Goal: Task Accomplishment & Management: Manage account settings

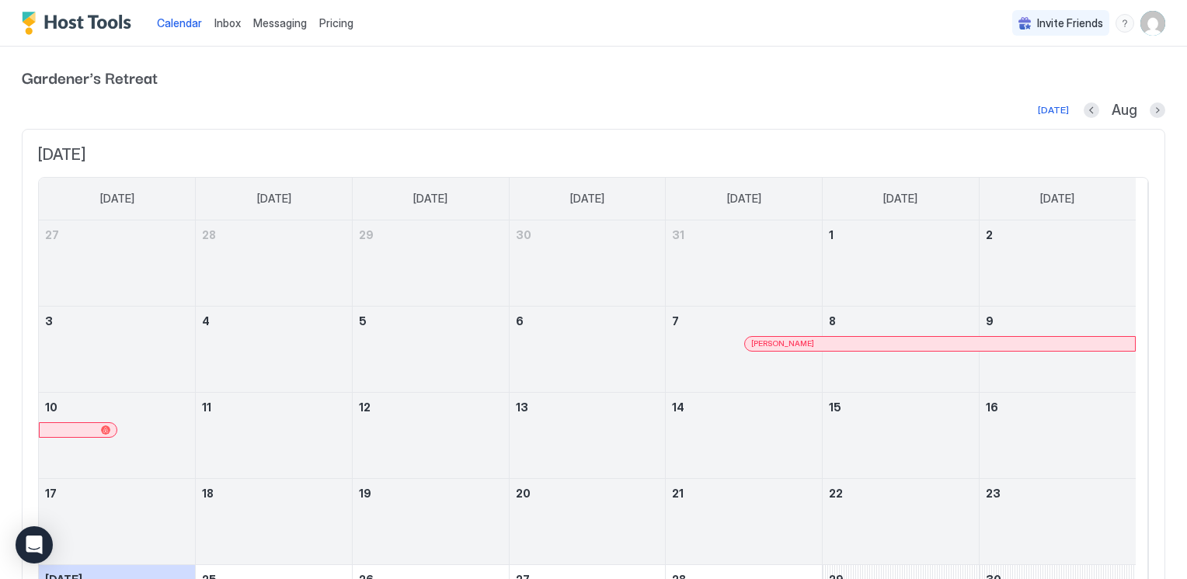
click at [290, 23] on span "Messaging" at bounding box center [280, 22] width 54 height 13
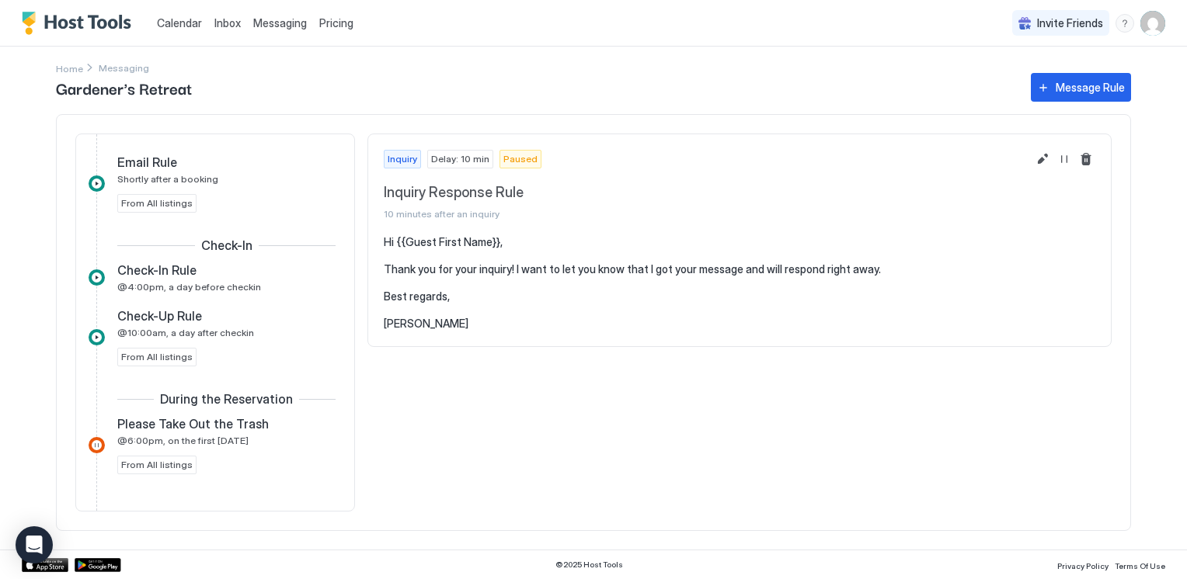
scroll to position [466, 0]
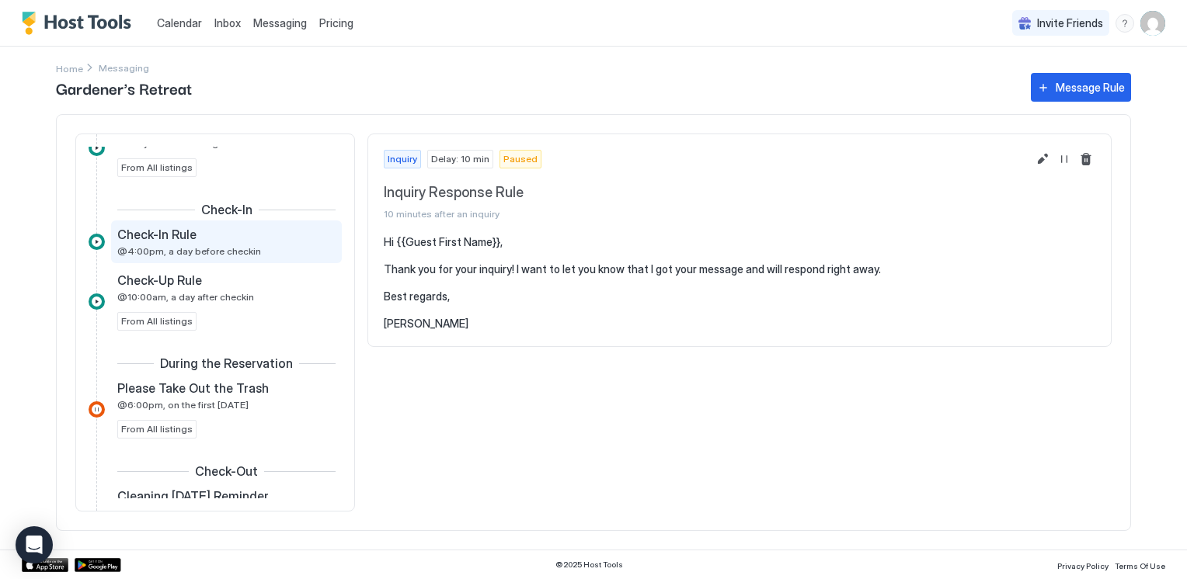
click at [228, 228] on div "Check-In Rule" at bounding box center [215, 235] width 197 height 16
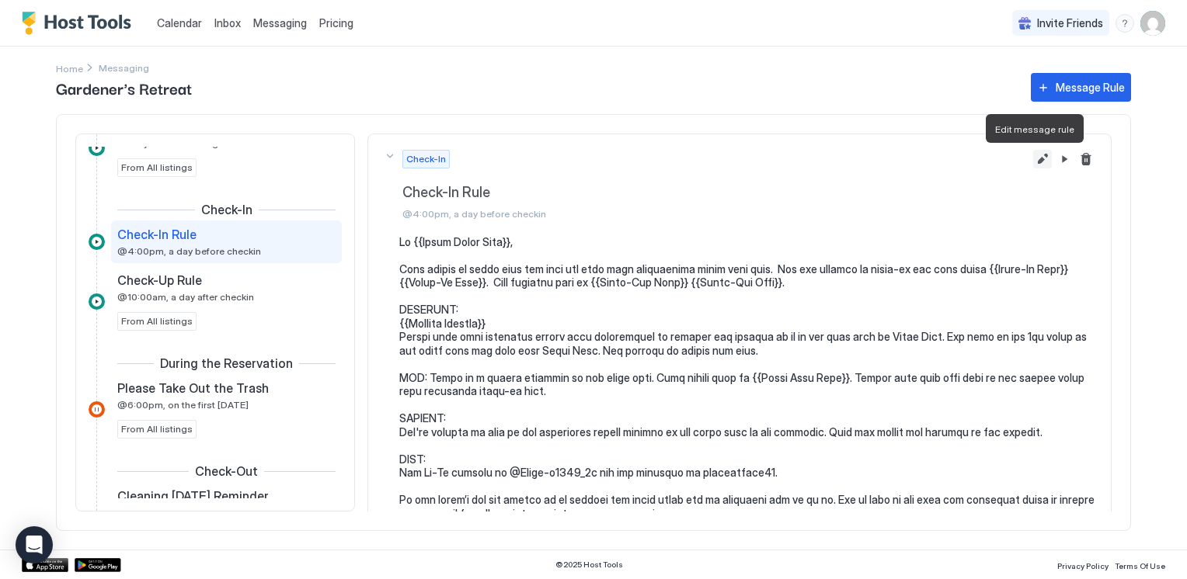
click at [1033, 157] on button "Edit message rule" at bounding box center [1042, 159] width 19 height 19
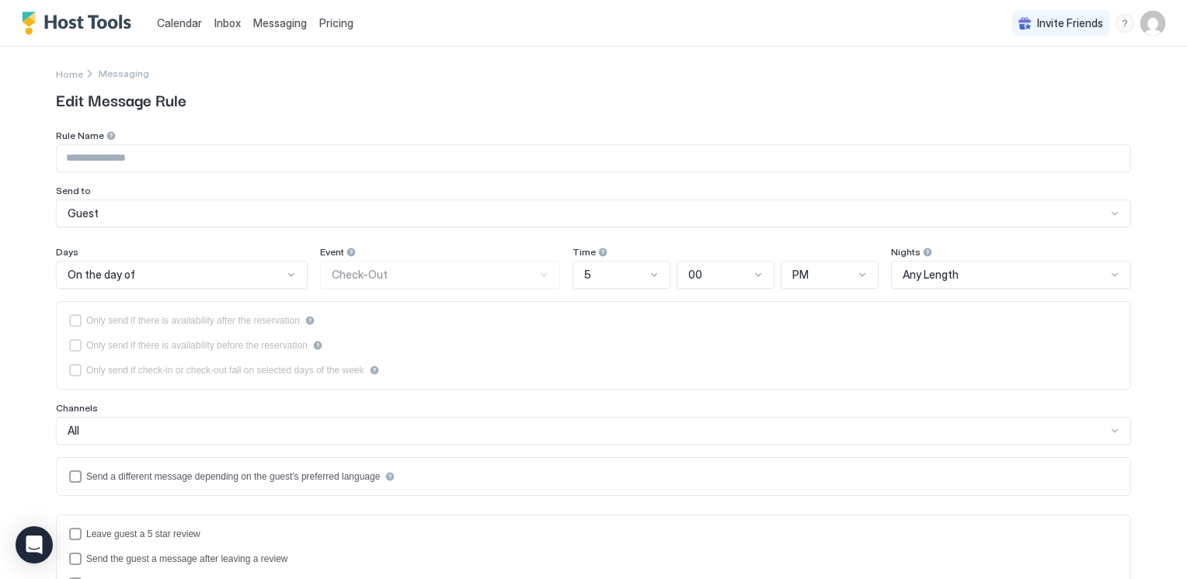
type input "**********"
type textarea "**********"
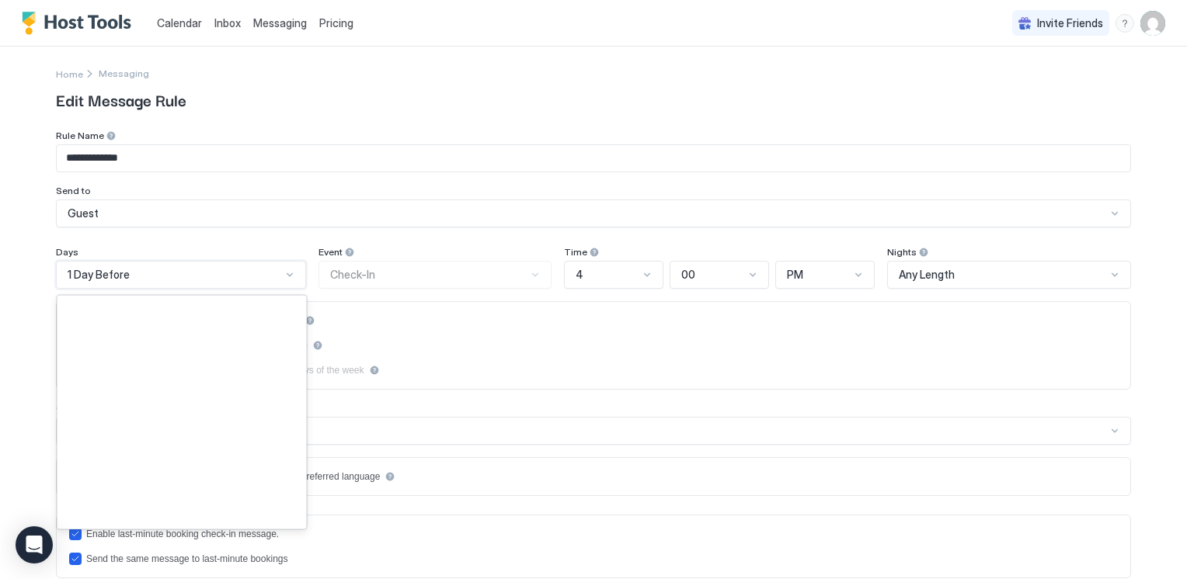
click at [284, 274] on div at bounding box center [290, 275] width 12 height 12
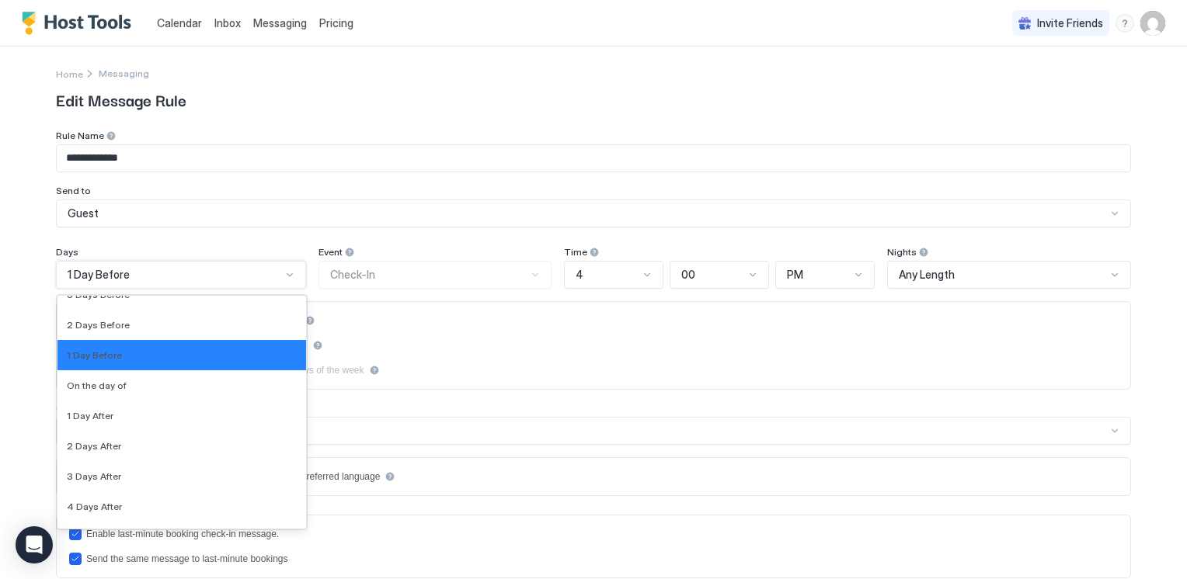
scroll to position [2364, 0]
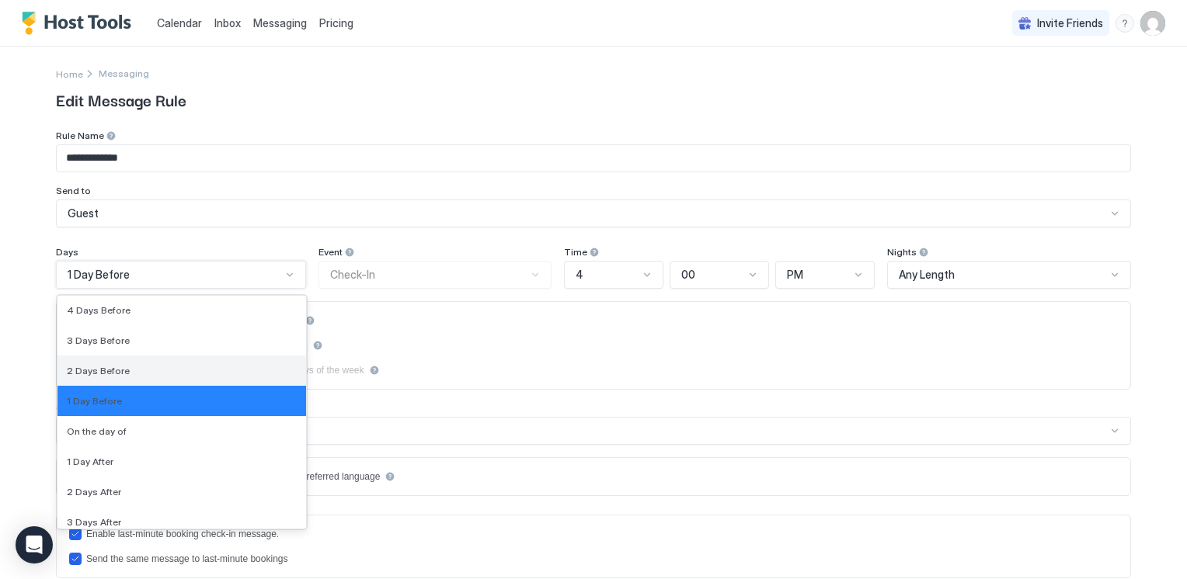
click at [109, 367] on span "2 Days Before" at bounding box center [98, 371] width 63 height 12
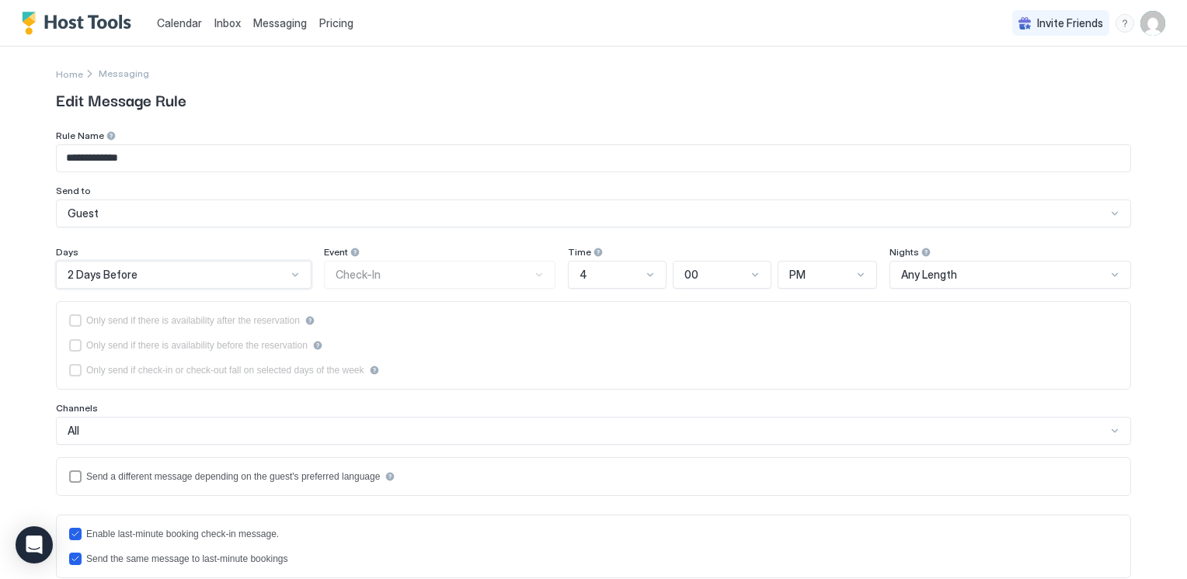
click at [493, 385] on div "Only send if there is availability after the reservation Only send if there is …" at bounding box center [593, 345] width 1075 height 89
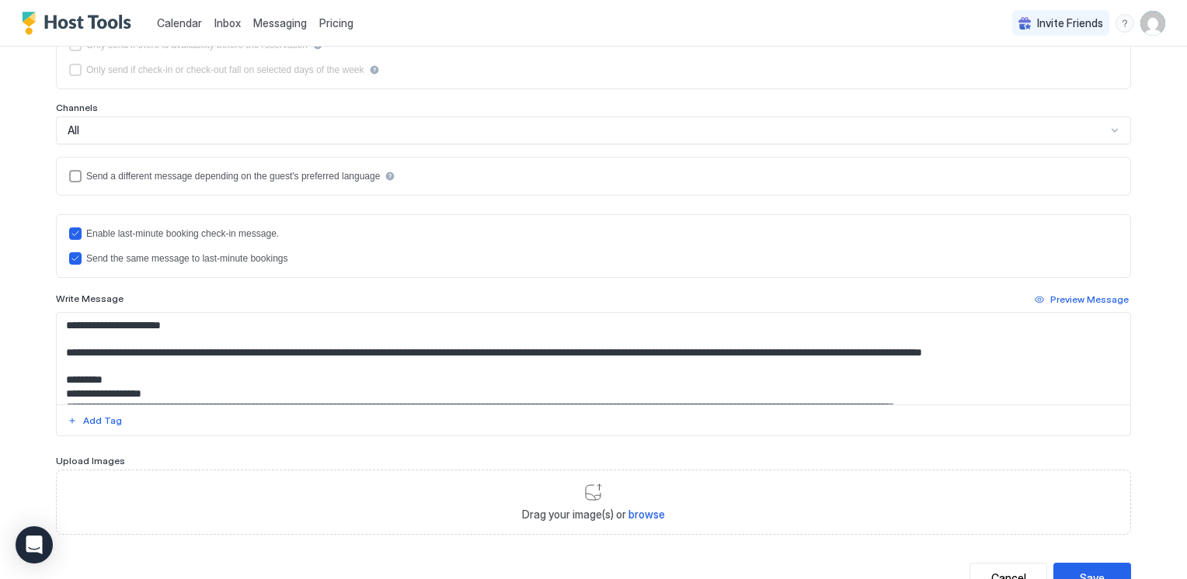
scroll to position [311, 0]
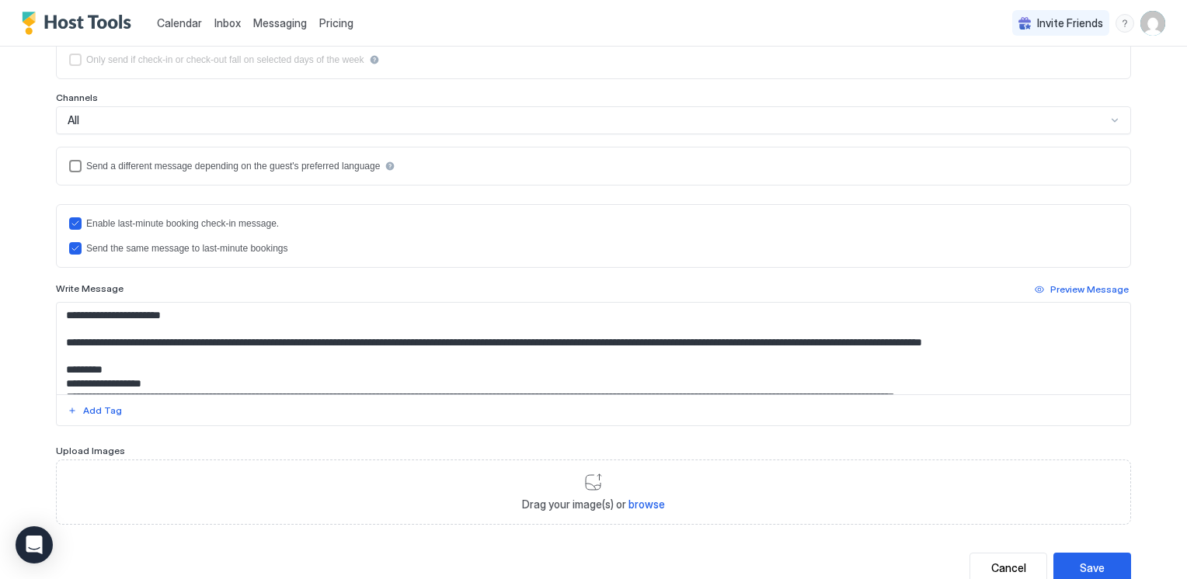
click at [69, 161] on div "languagesEnabled" at bounding box center [75, 166] width 12 height 12
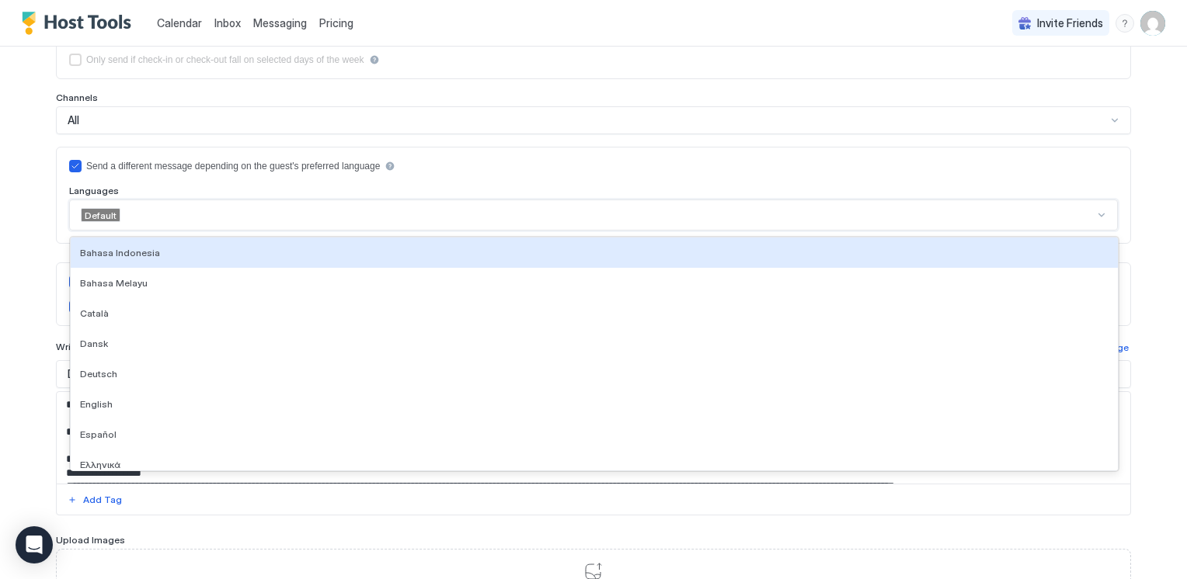
click at [1100, 211] on div at bounding box center [1101, 215] width 12 height 12
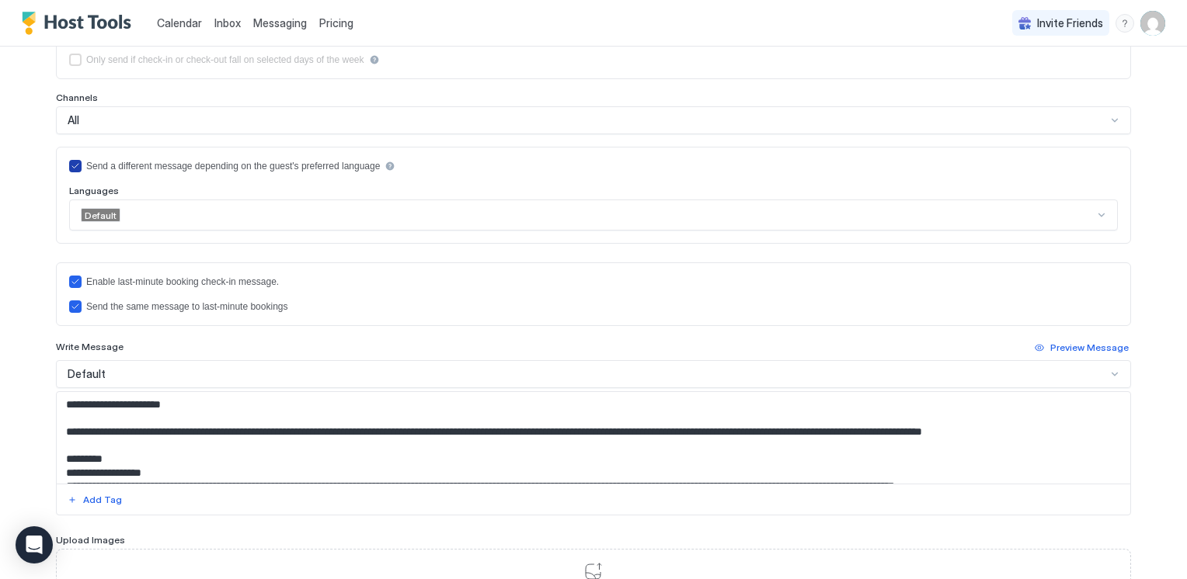
click at [71, 165] on icon "languagesEnabled" at bounding box center [75, 166] width 9 height 9
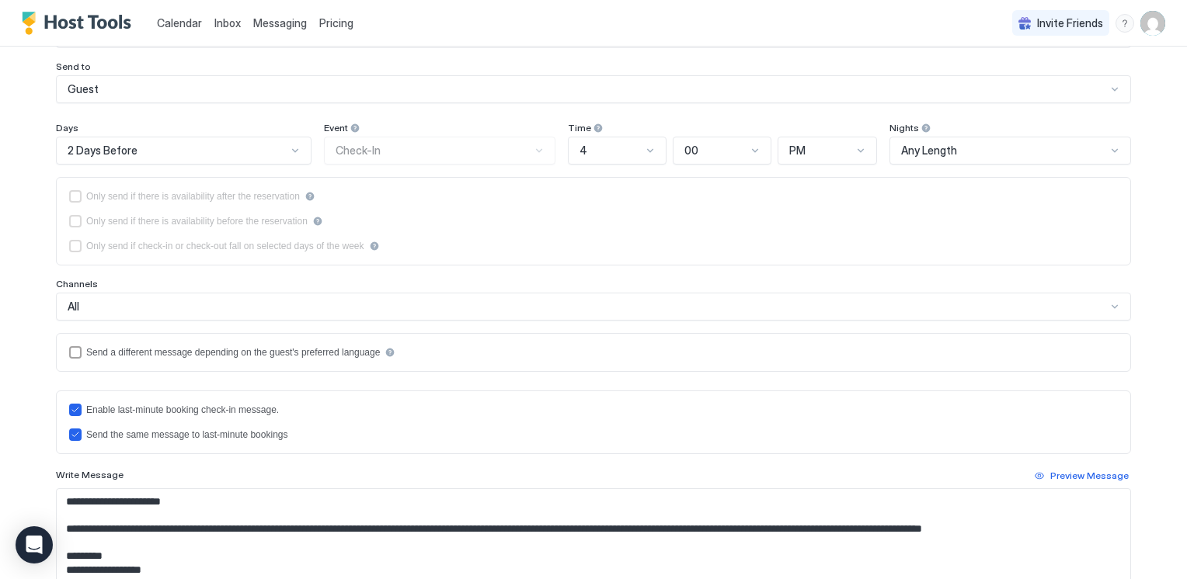
scroll to position [202, 0]
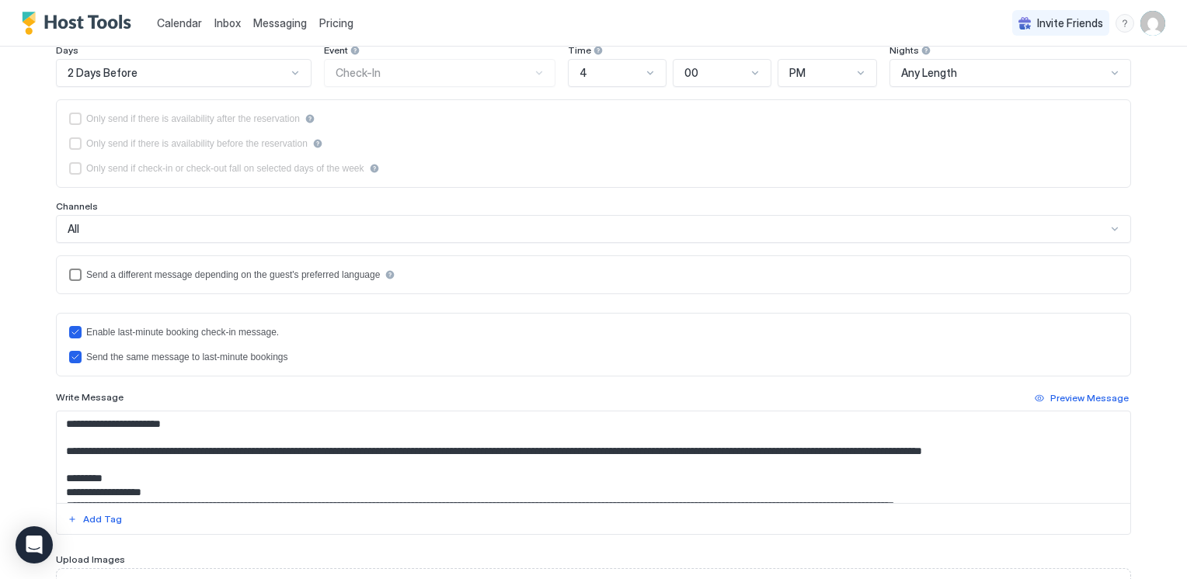
click at [69, 273] on div "languagesEnabled" at bounding box center [75, 275] width 12 height 12
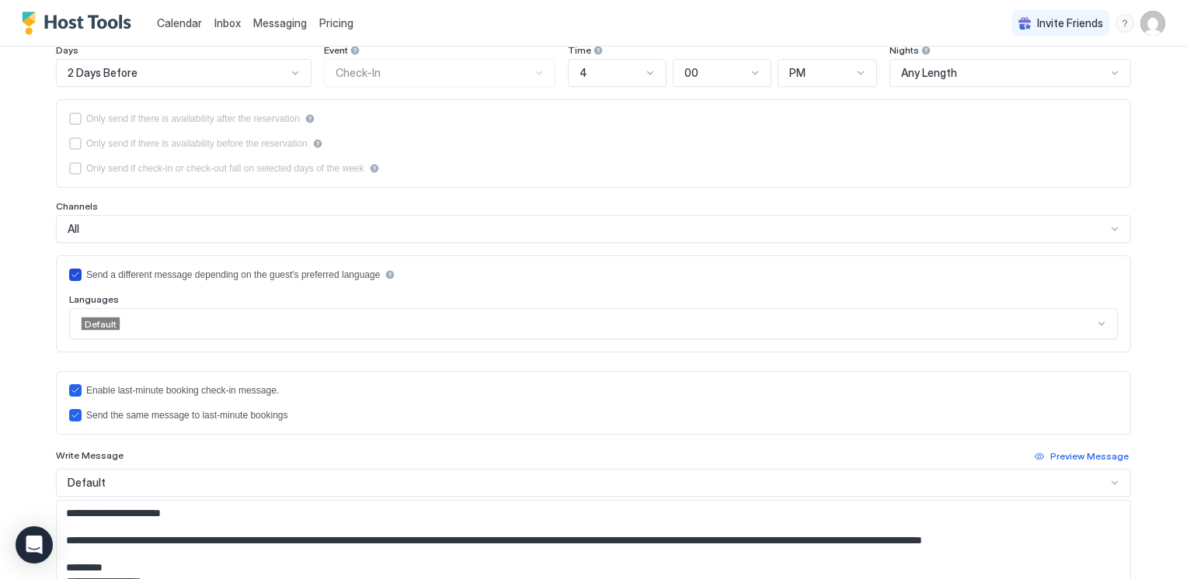
click at [71, 273] on icon "languagesEnabled" at bounding box center [75, 274] width 9 height 9
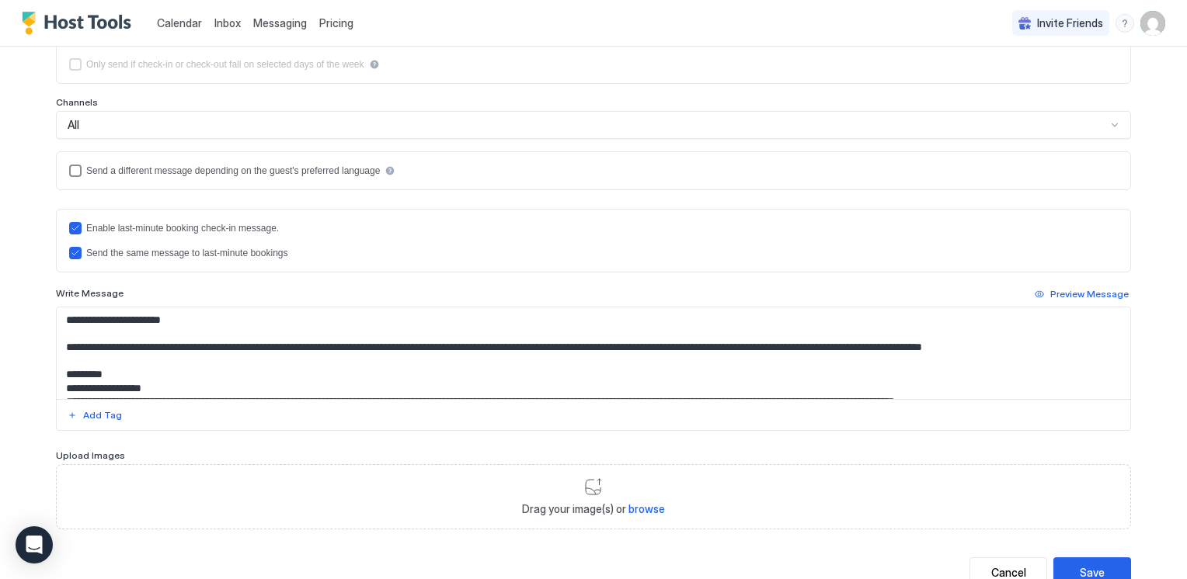
scroll to position [357, 0]
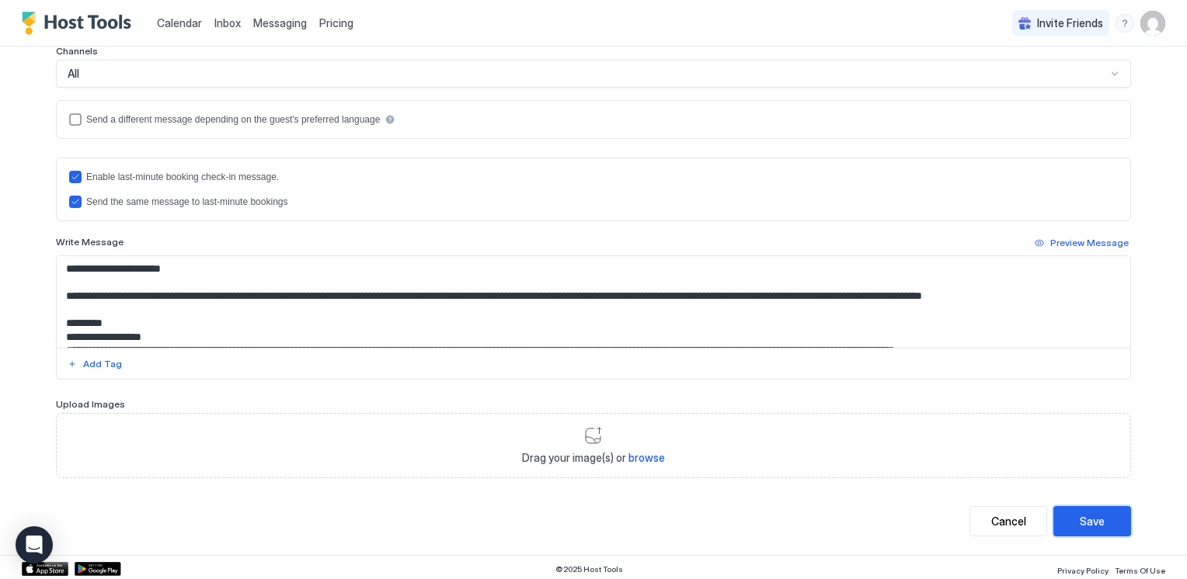
click at [1092, 514] on div "Save" at bounding box center [1092, 521] width 25 height 16
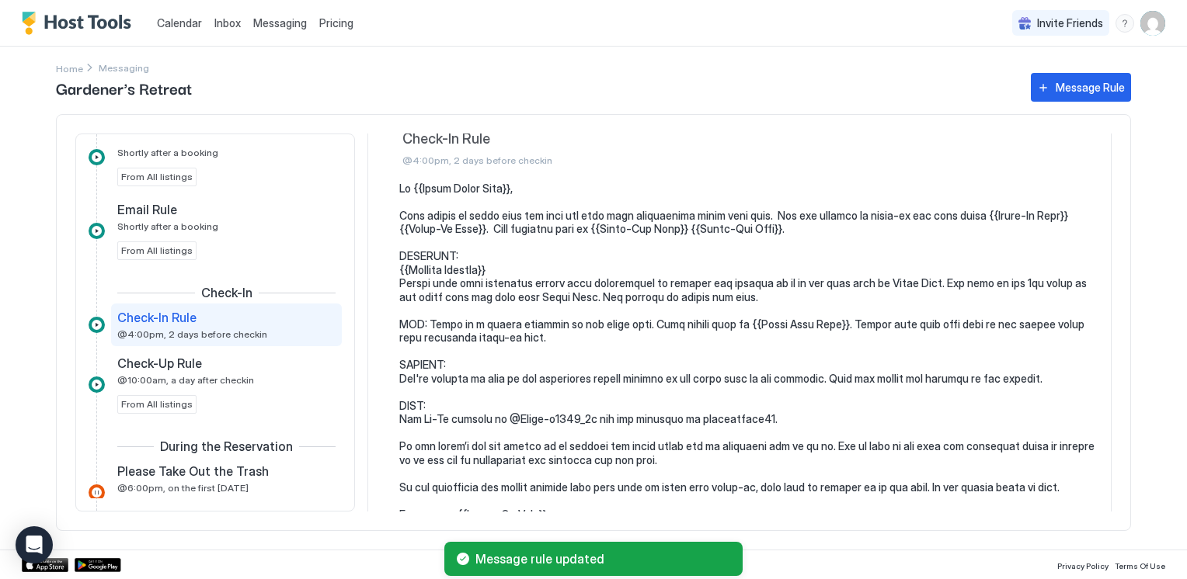
scroll to position [78, 0]
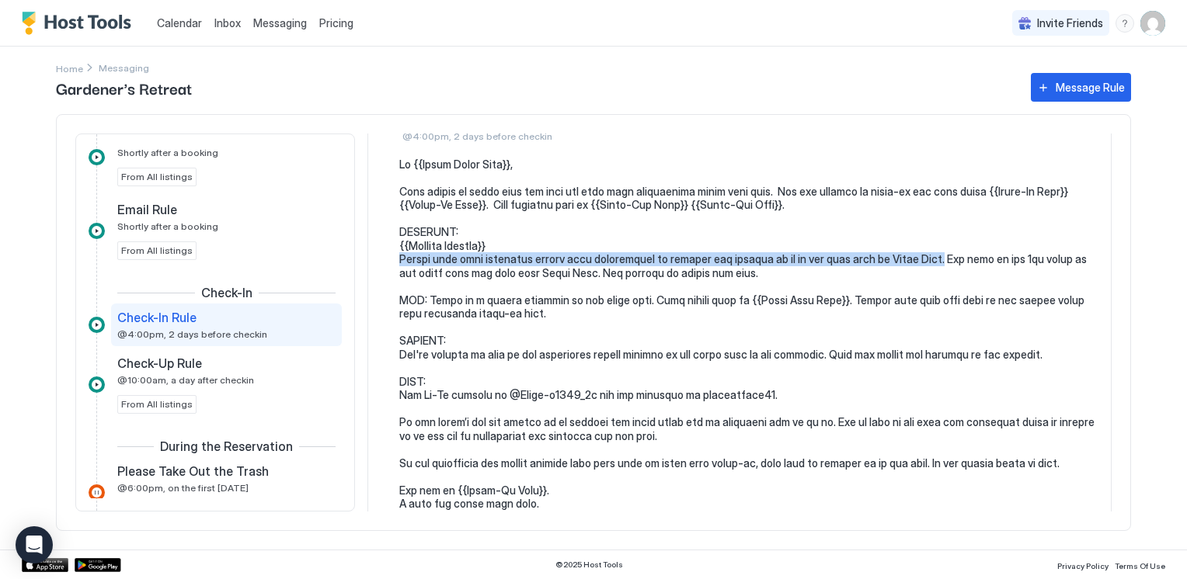
drag, startPoint x: 925, startPoint y: 261, endPoint x: 400, endPoint y: 263, distance: 525.1
click at [400, 263] on pre at bounding box center [747, 348] width 696 height 381
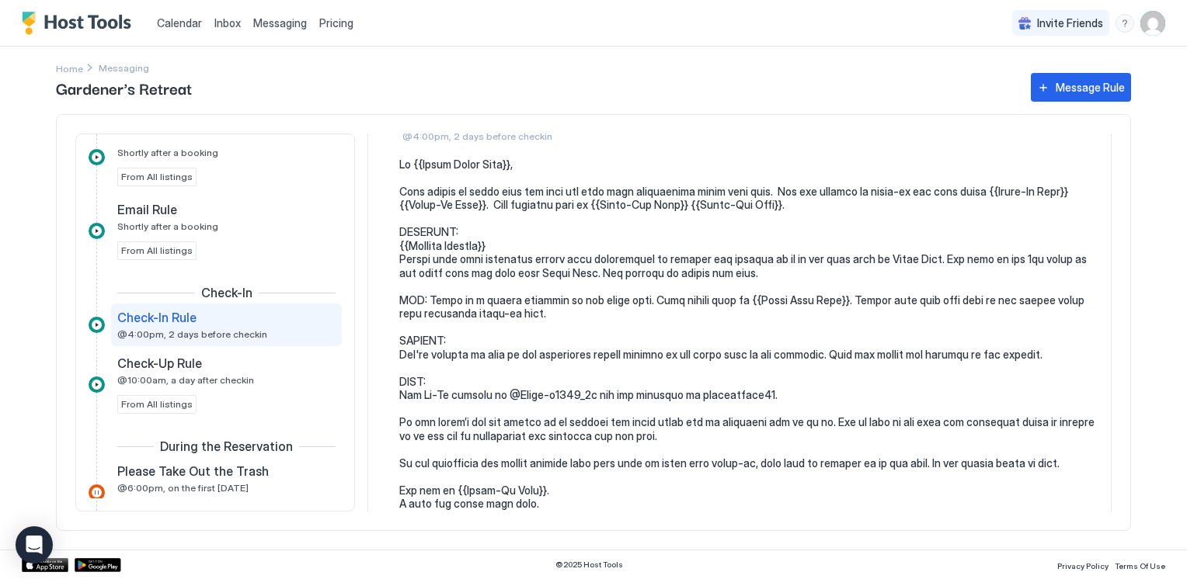
drag, startPoint x: 404, startPoint y: 258, endPoint x: 552, endPoint y: 234, distance: 149.5
click at [552, 234] on pre at bounding box center [747, 348] width 696 height 381
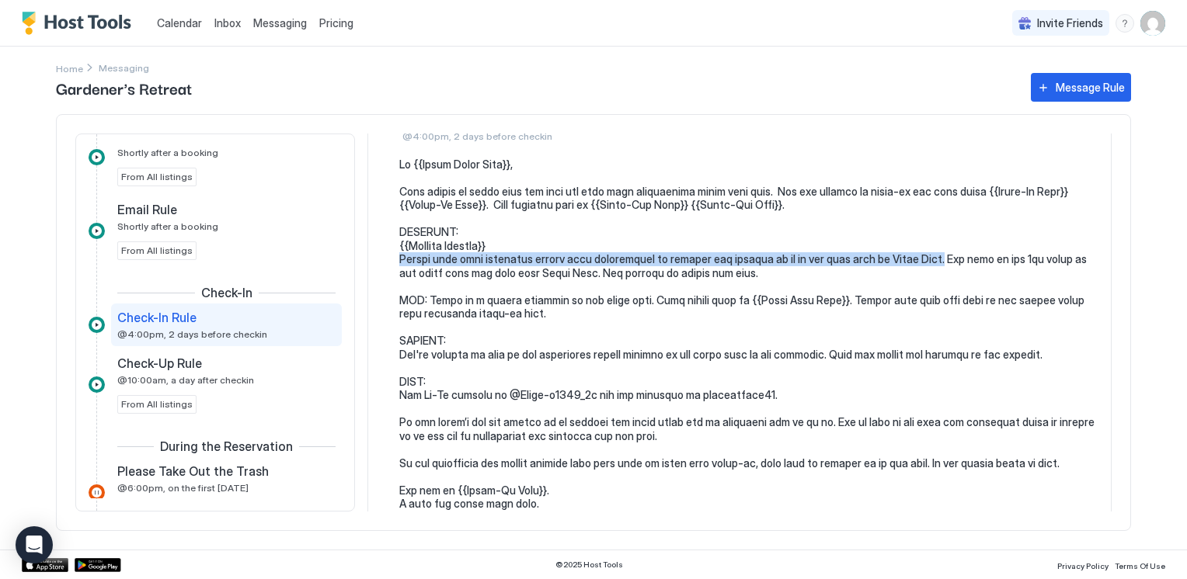
drag, startPoint x: 923, startPoint y: 259, endPoint x: 388, endPoint y: 265, distance: 535.2
click at [388, 265] on div at bounding box center [740, 348] width 712 height 381
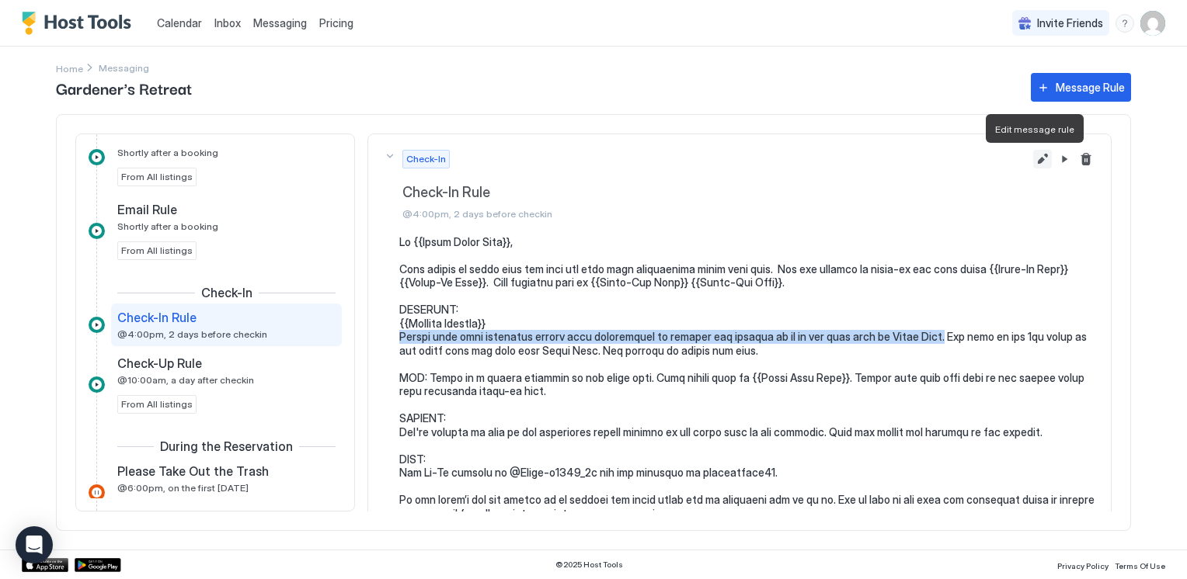
click at [1034, 155] on button "Edit message rule" at bounding box center [1042, 159] width 19 height 19
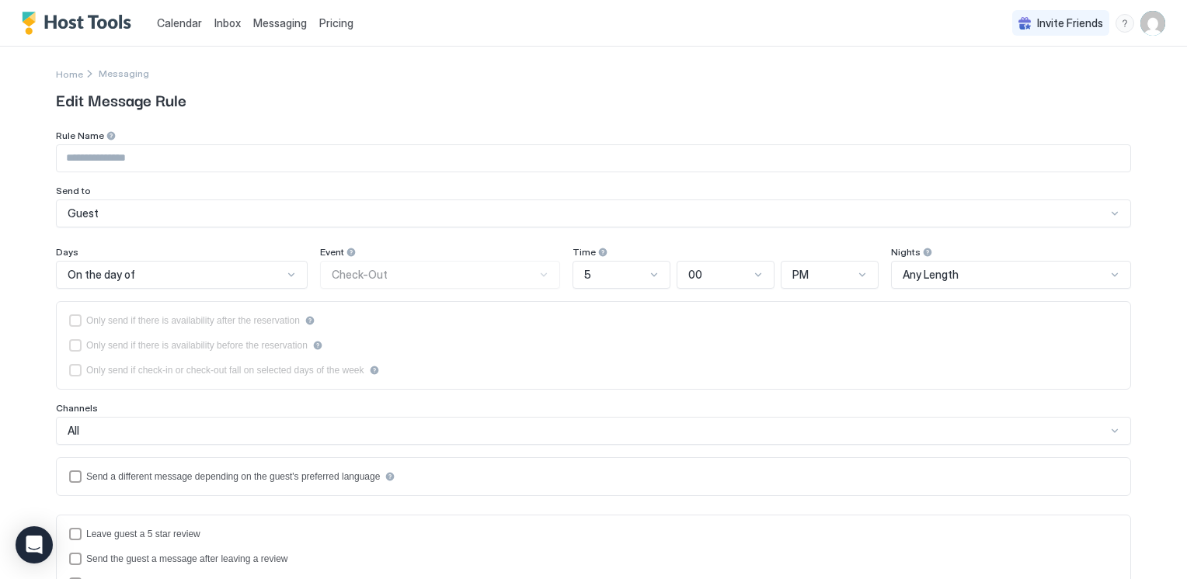
type input "**********"
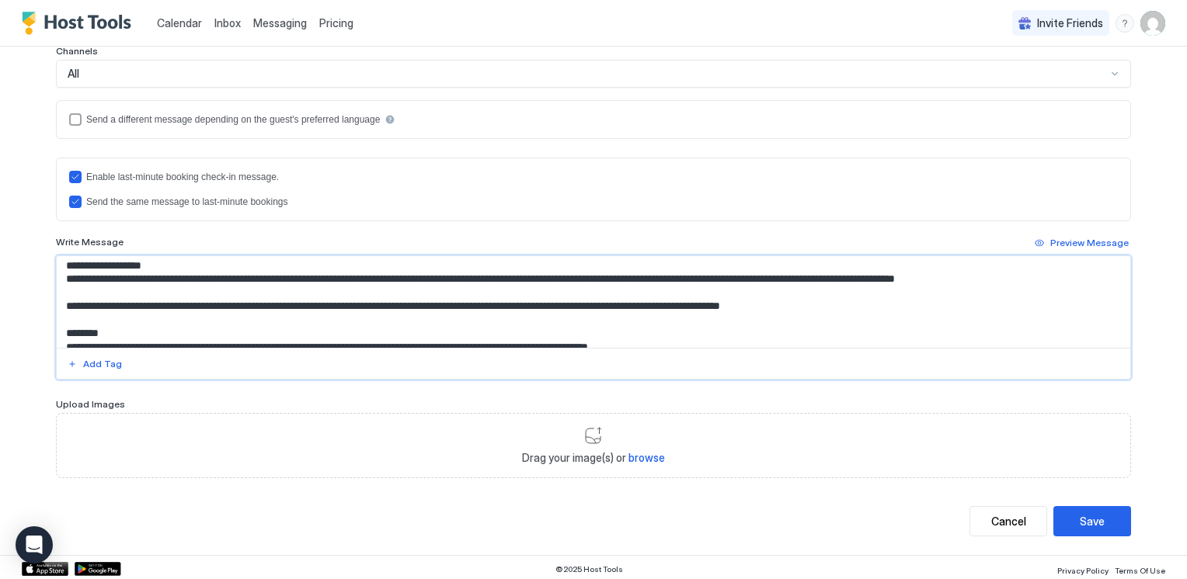
scroll to position [67, 0]
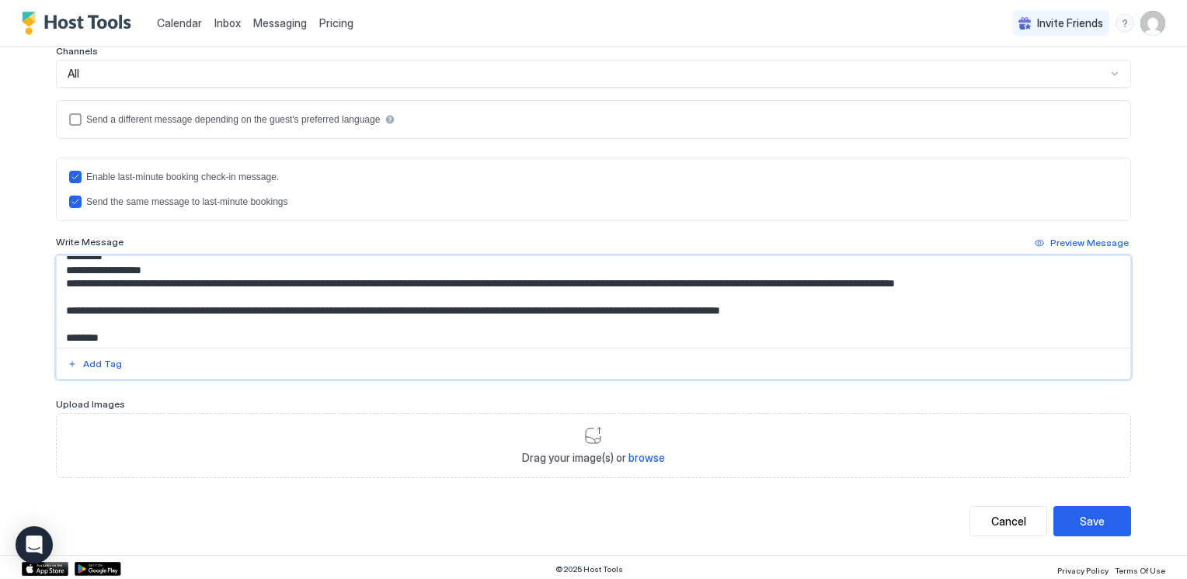
drag, startPoint x: 58, startPoint y: 258, endPoint x: 574, endPoint y: 294, distance: 517.0
click at [574, 294] on textarea "Input Field" at bounding box center [593, 302] width 1073 height 92
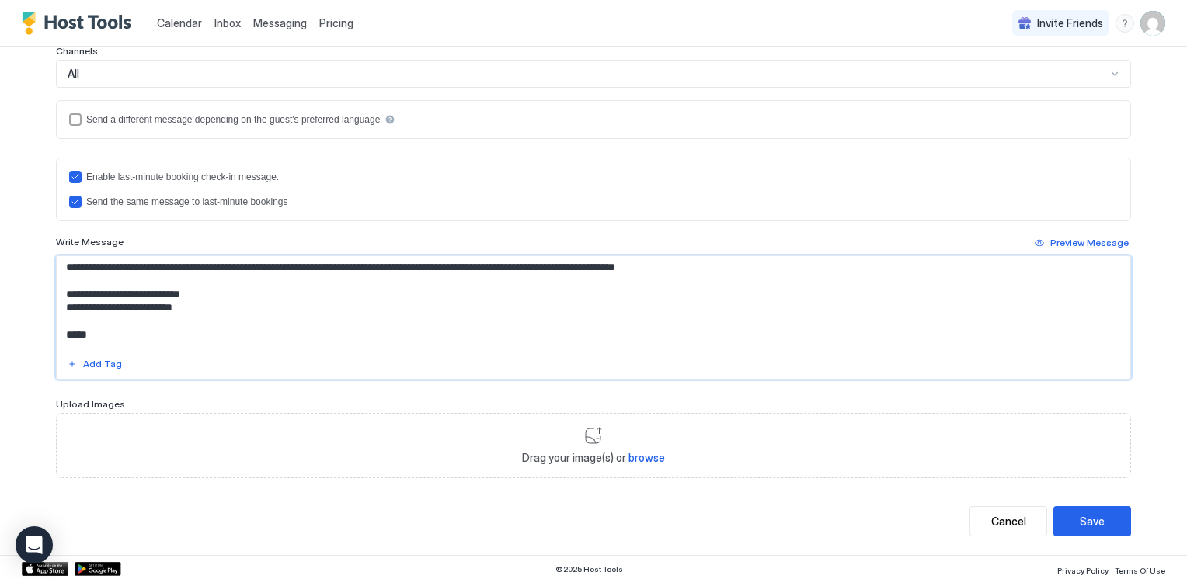
scroll to position [246, 0]
type textarea "**********"
click at [1101, 516] on button "Save" at bounding box center [1092, 521] width 78 height 30
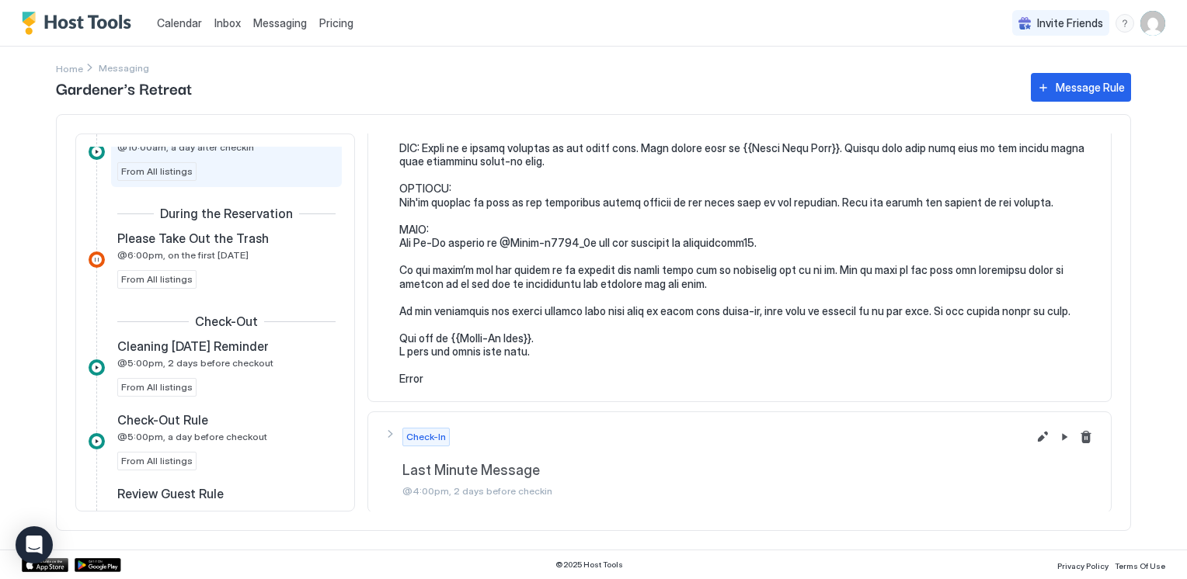
scroll to position [694, 0]
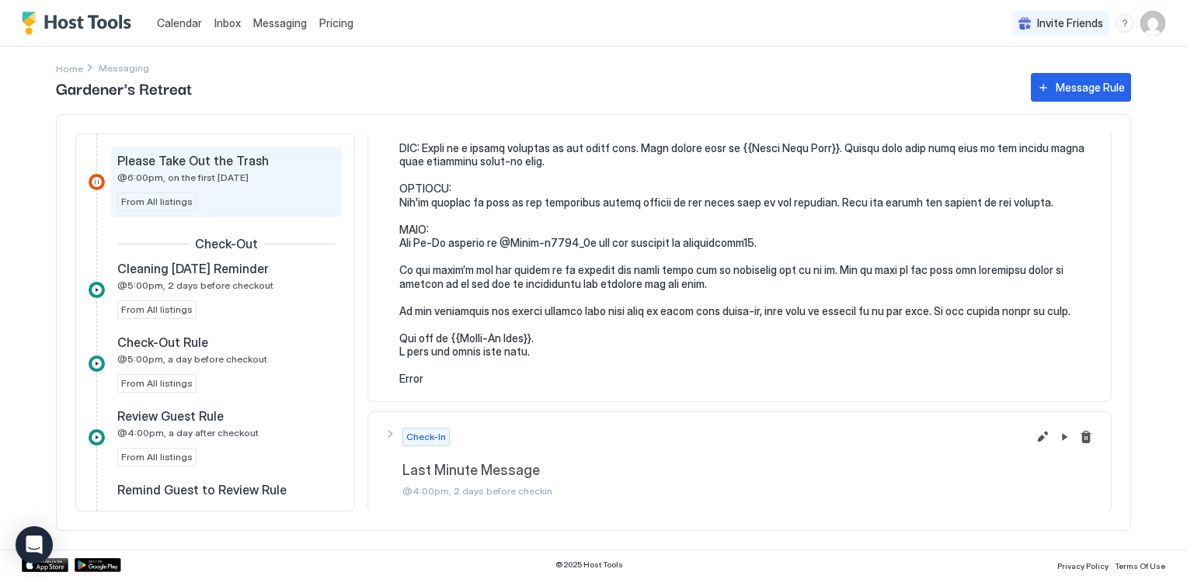
click at [140, 158] on span "Please Take Out the Trash" at bounding box center [192, 161] width 151 height 16
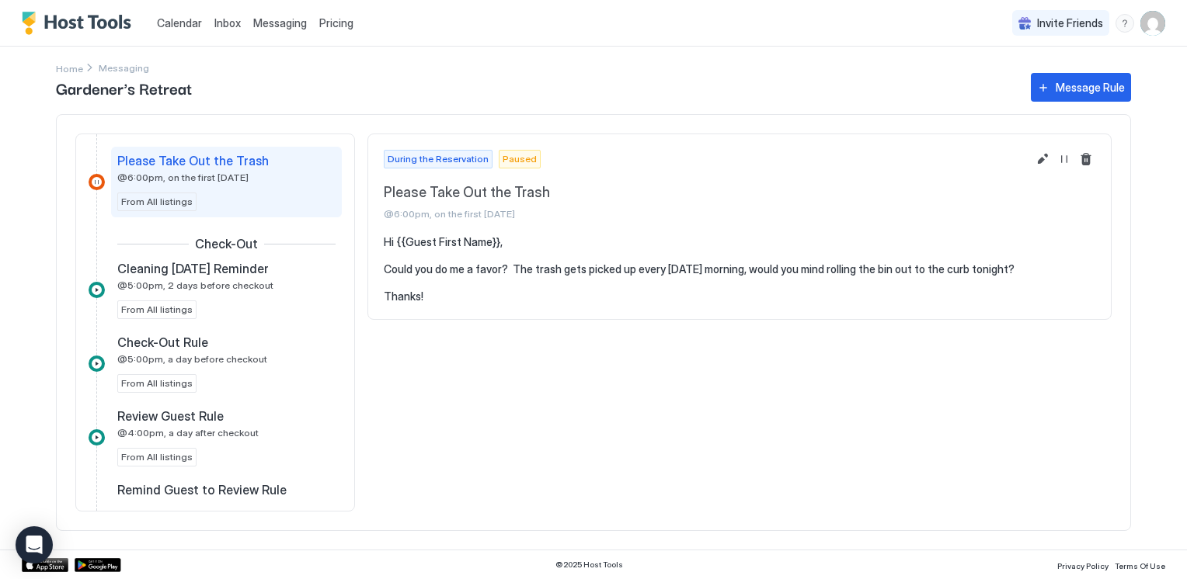
click at [463, 402] on div "During the Reservation Paused Please Take Out the Trash @6:00pm, on the first […" at bounding box center [739, 323] width 744 height 378
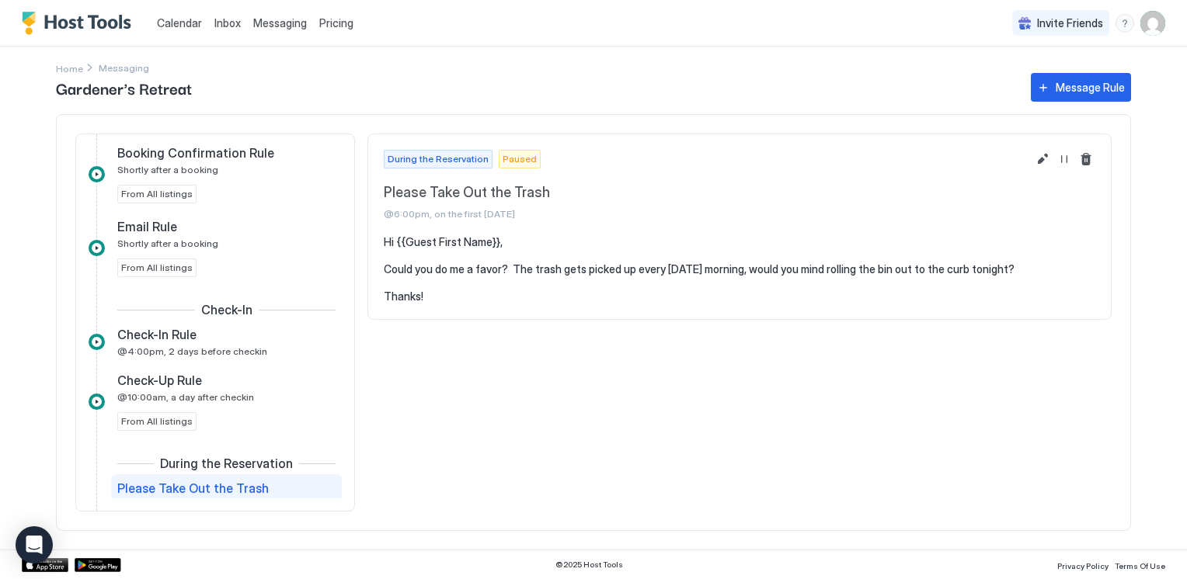
scroll to position [305, 0]
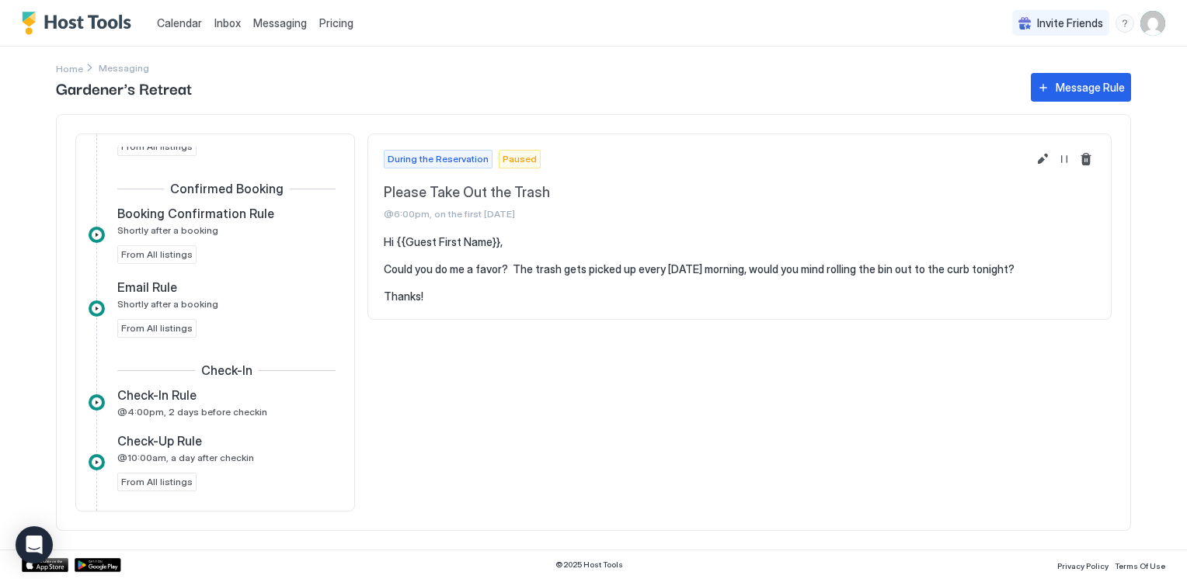
click at [222, 28] on span "Inbox" at bounding box center [227, 22] width 26 height 13
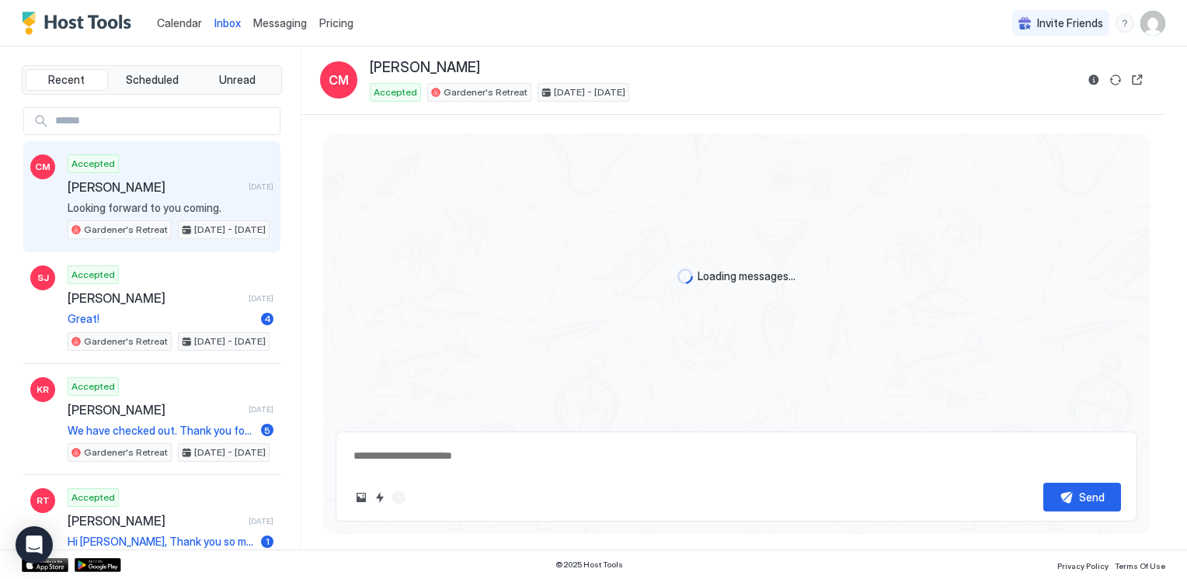
type textarea "*"
click at [283, 23] on span "Messaging" at bounding box center [280, 22] width 54 height 13
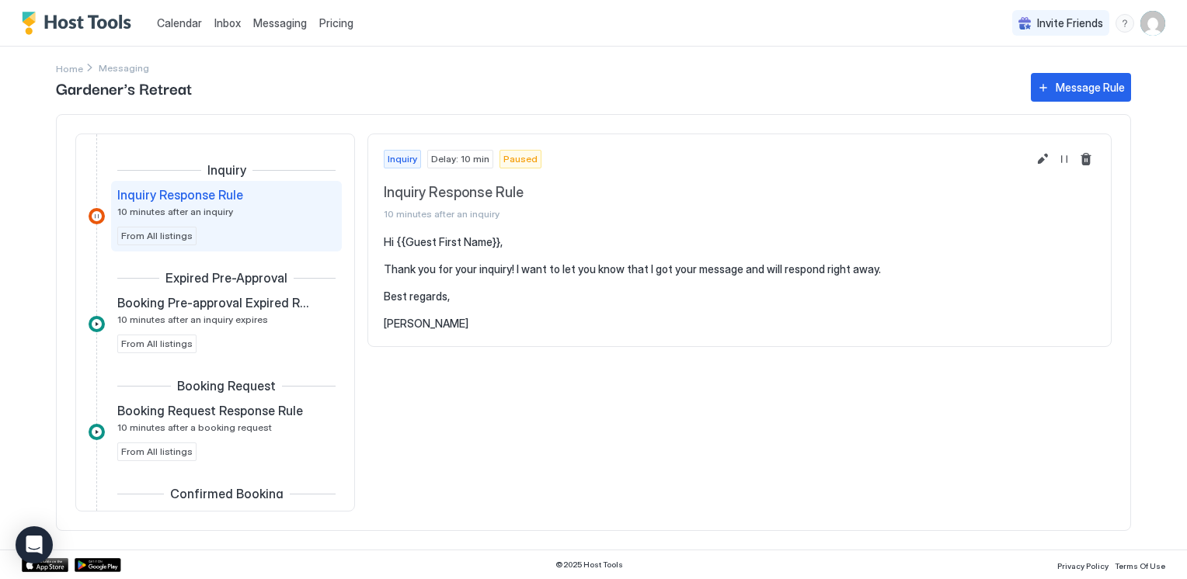
click at [176, 21] on span "Calendar" at bounding box center [179, 22] width 45 height 13
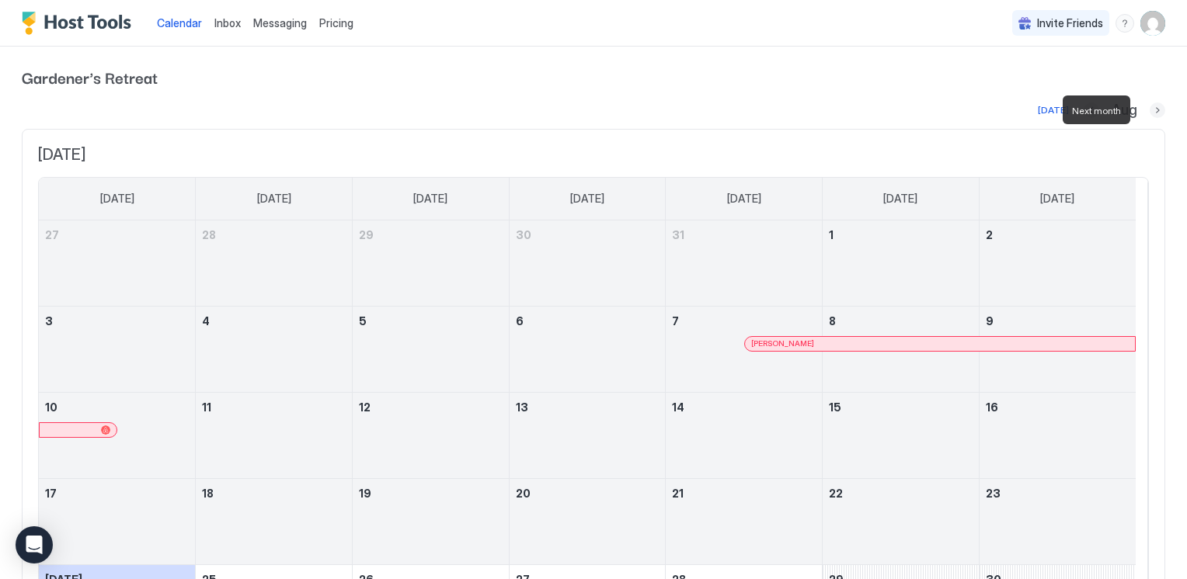
click at [1150, 110] on button "Next month" at bounding box center [1158, 111] width 16 height 16
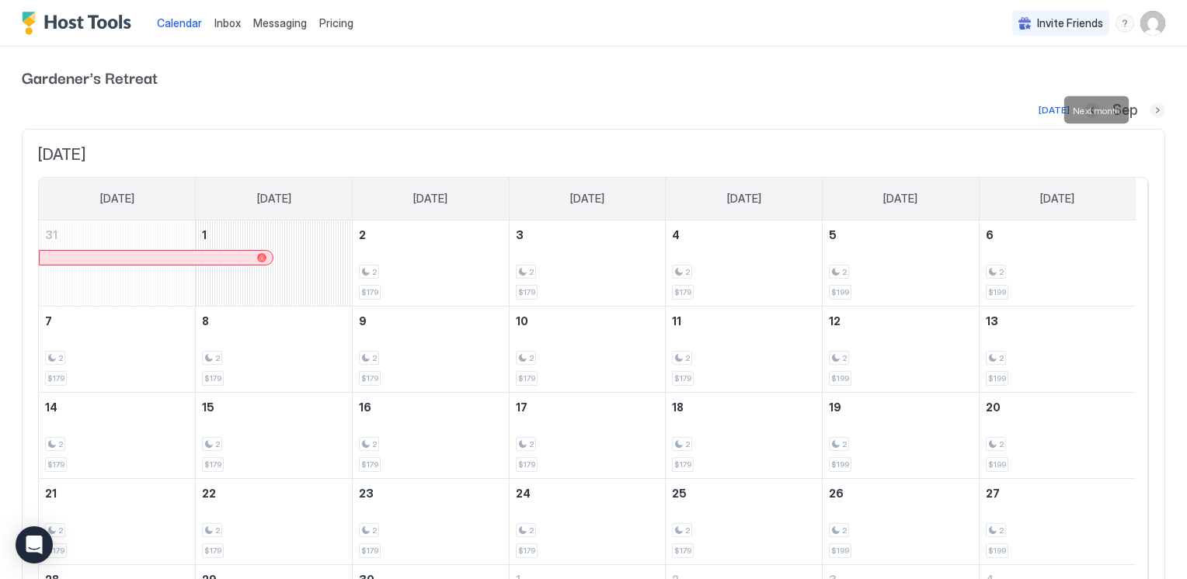
click at [1150, 107] on button "Next month" at bounding box center [1158, 111] width 16 height 16
